Goal: Check status

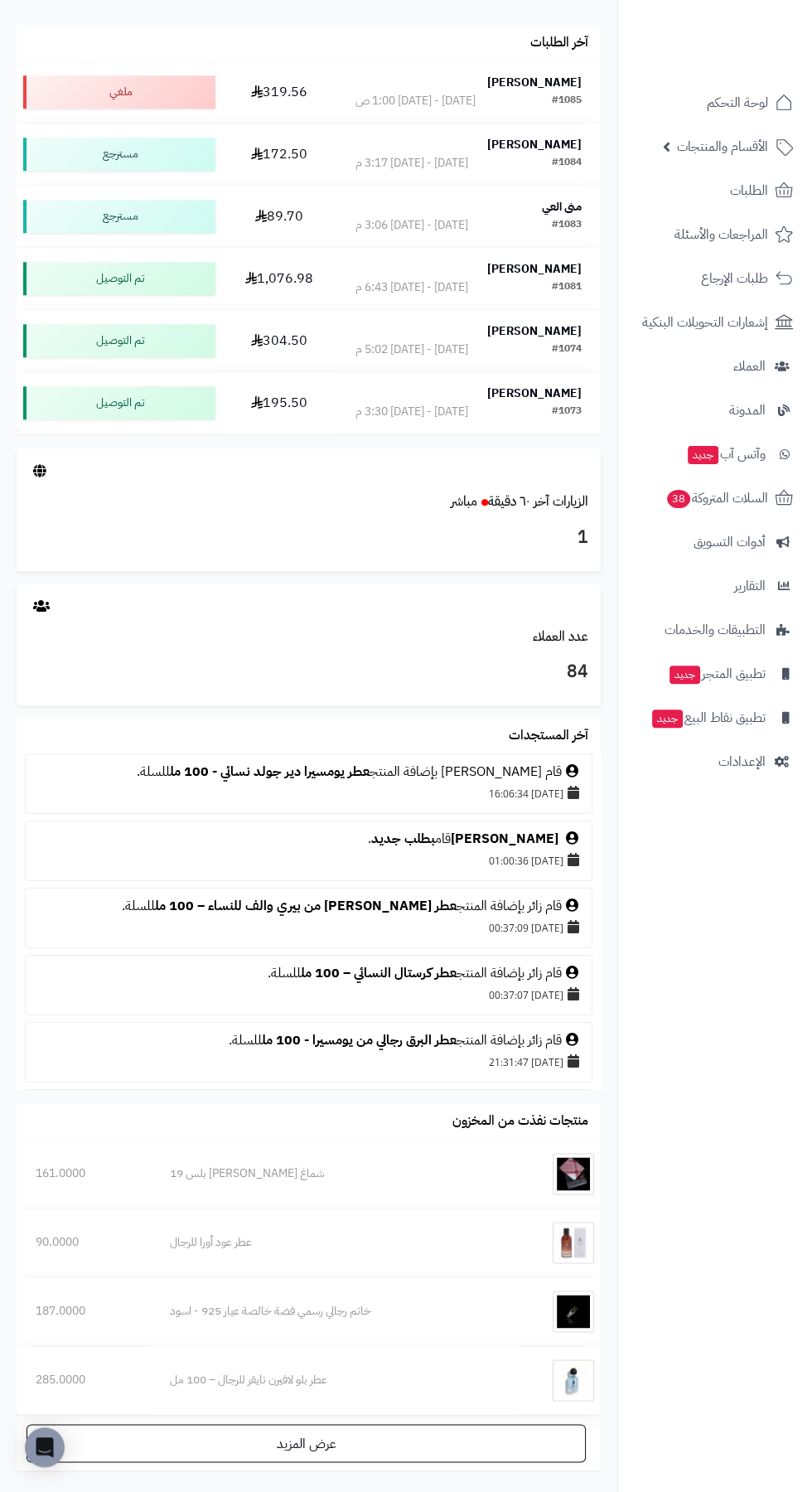
scroll to position [1009, 0]
click at [524, 503] on link "الزيارات آخر ٦٠ دقيقة مباشر" at bounding box center [519, 501] width 137 height 20
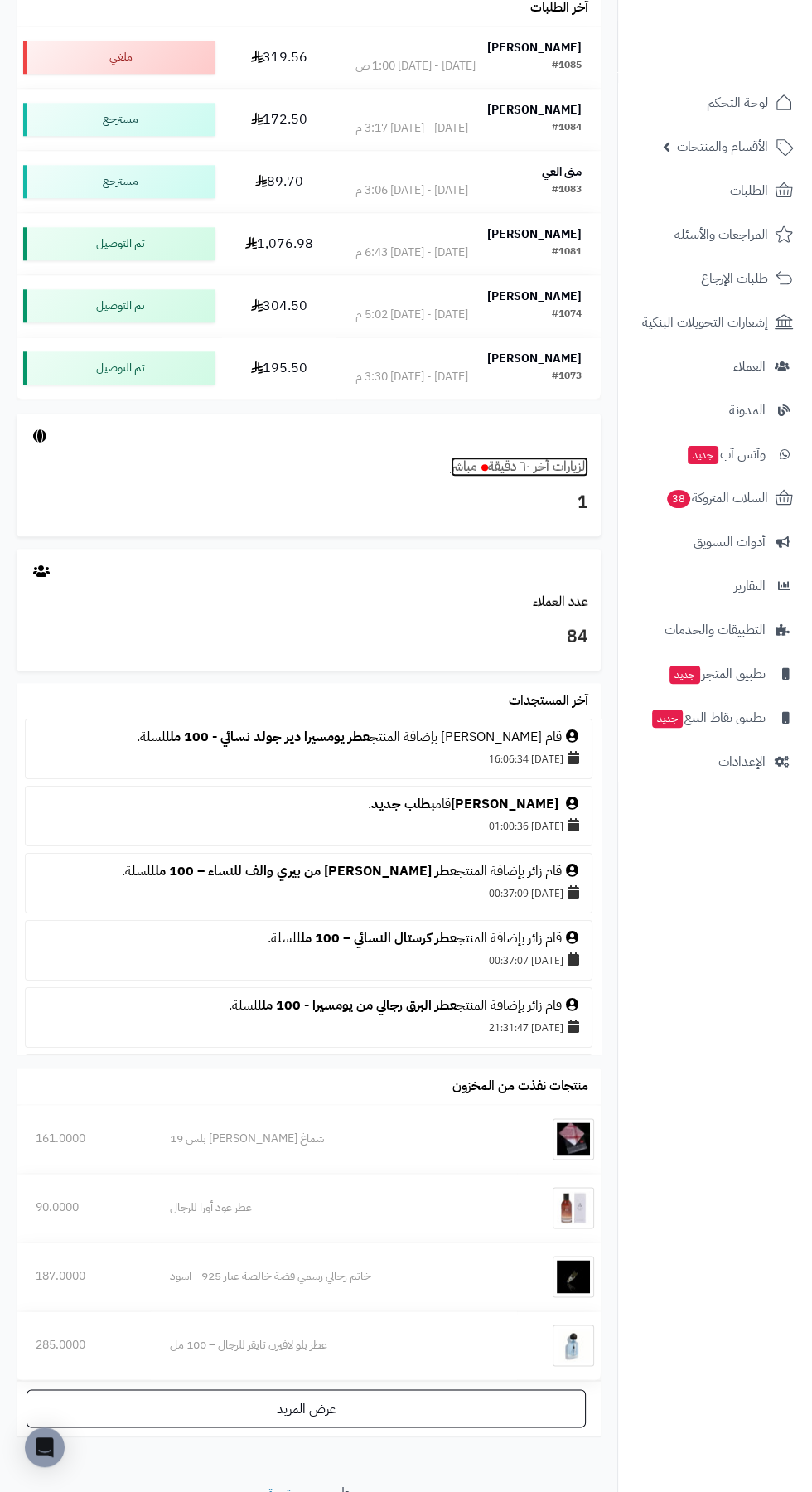
scroll to position [1070, 0]
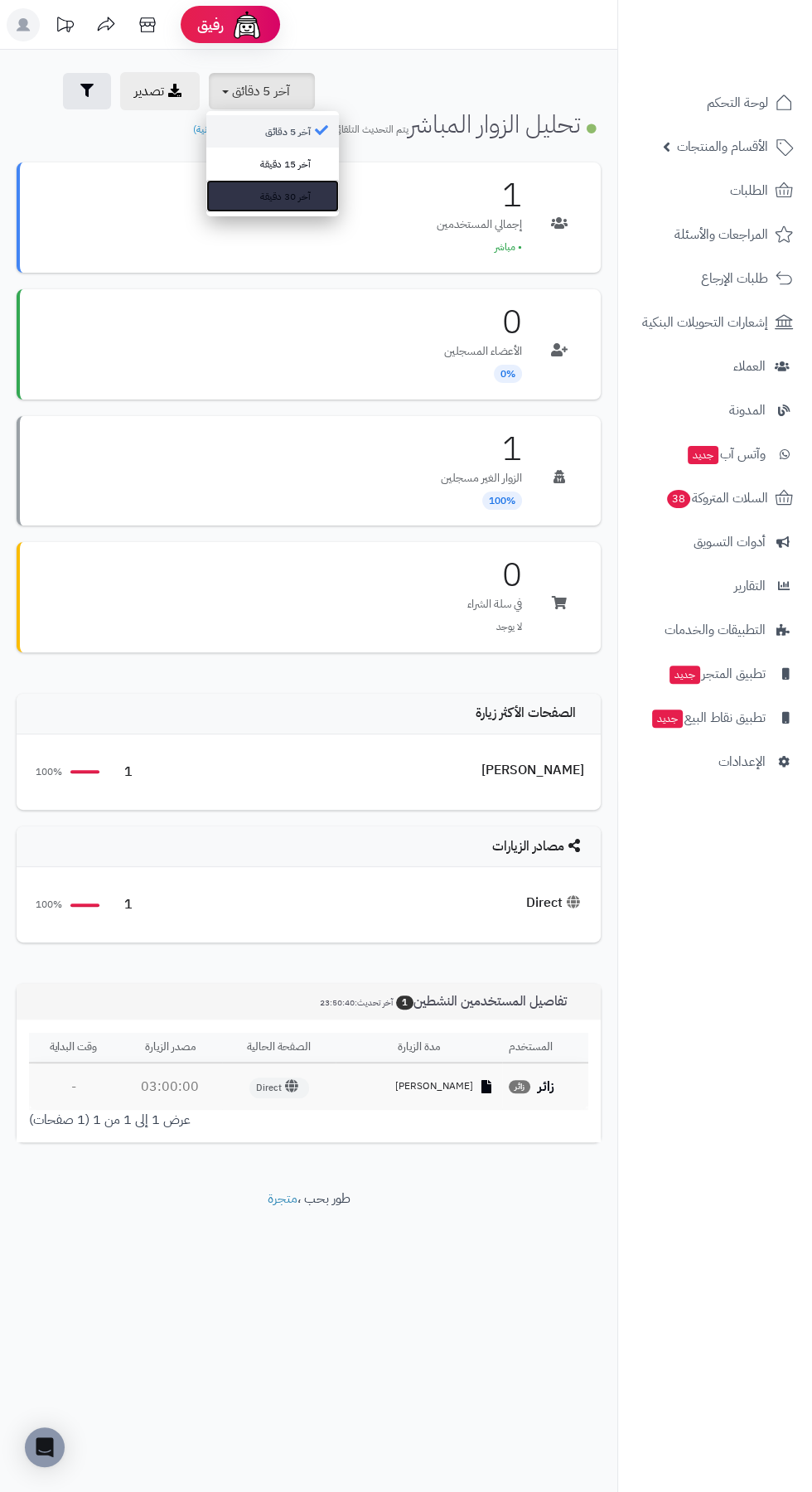
click at [298, 190] on link "آخر 30 دقيقة" at bounding box center [272, 195] width 132 height 32
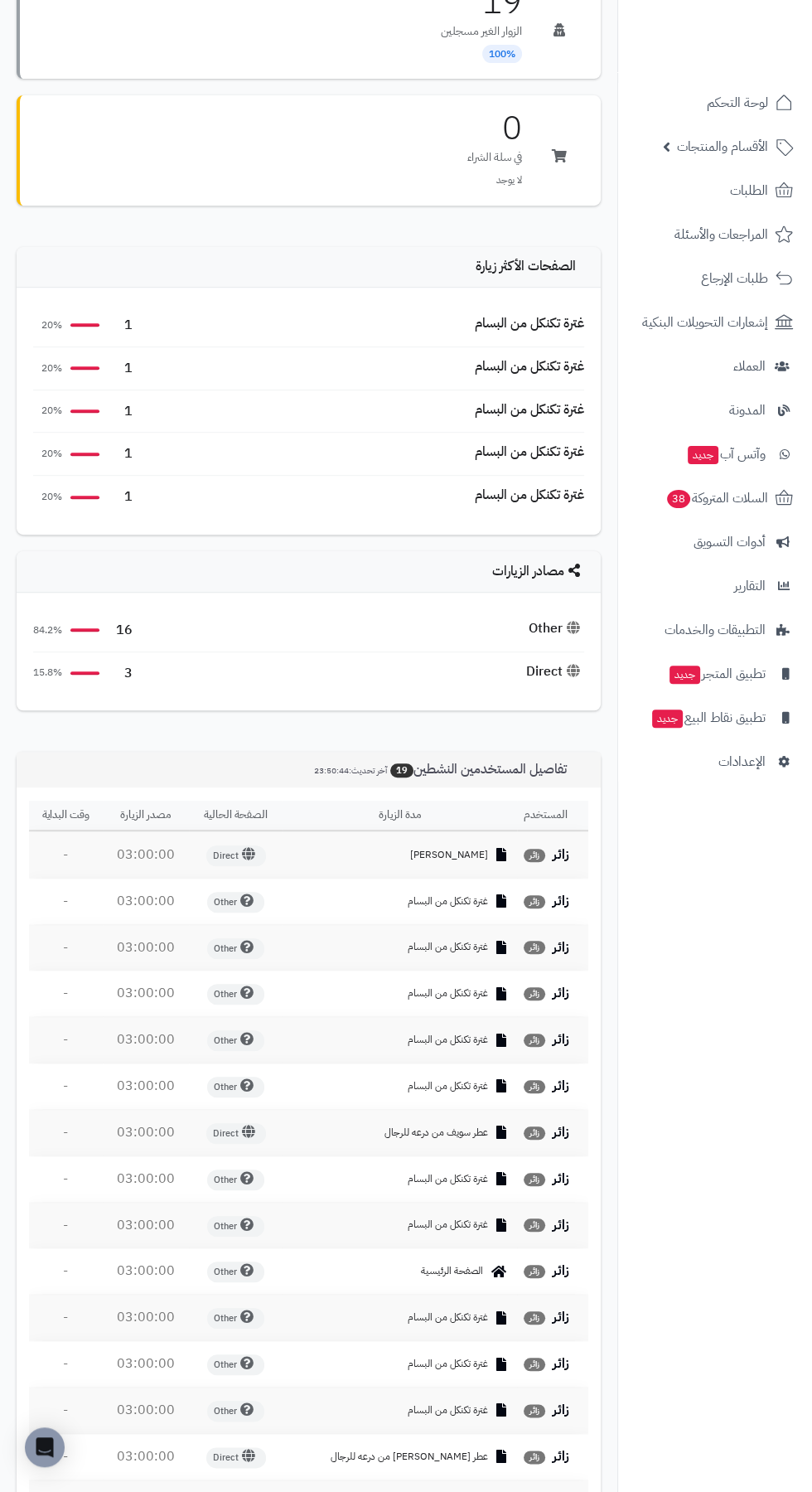
scroll to position [830, 0]
